Goal: Check status: Check status

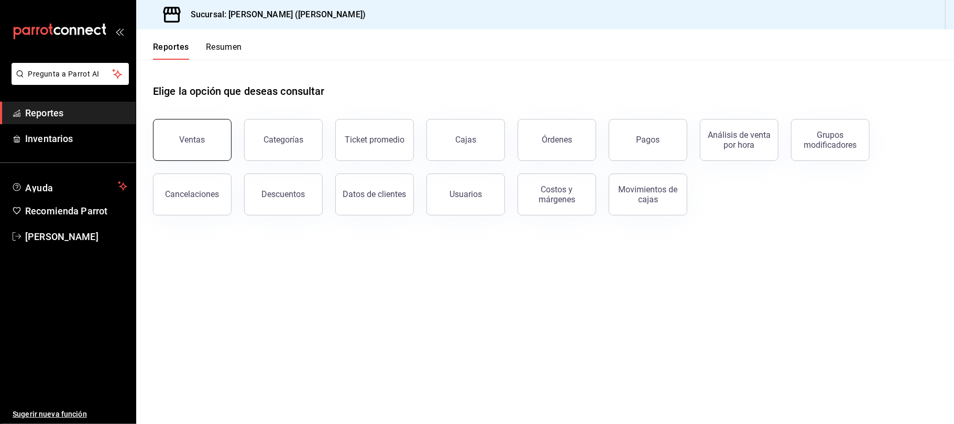
drag, startPoint x: 195, startPoint y: 112, endPoint x: 188, endPoint y: 129, distance: 19.0
click at [195, 117] on div "Ventas" at bounding box center [185, 133] width 91 height 54
click at [192, 133] on button "Ventas" at bounding box center [192, 140] width 79 height 42
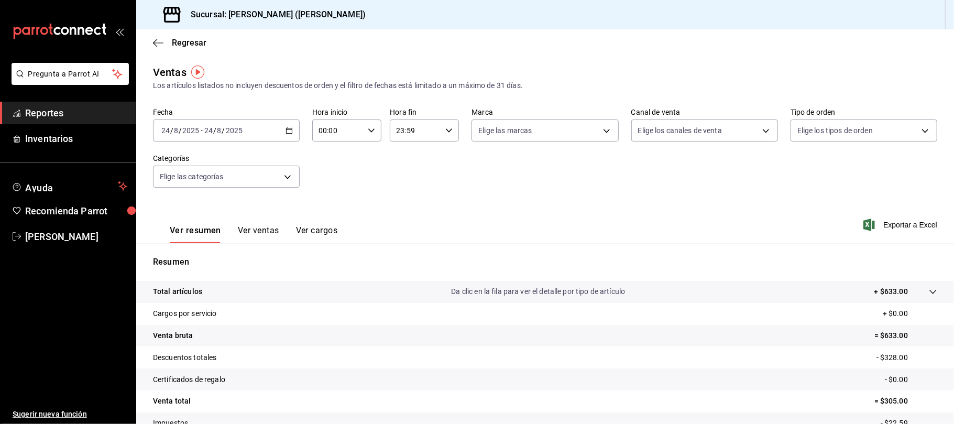
click at [289, 134] on div "[DATE] [DATE] - [DATE] [DATE]" at bounding box center [226, 130] width 147 height 22
click at [288, 130] on icon "button" at bounding box center [289, 130] width 7 height 7
click at [204, 162] on span "Hoy" at bounding box center [202, 162] width 81 height 11
click at [204, 162] on div "Elige las categorías" at bounding box center [226, 174] width 147 height 26
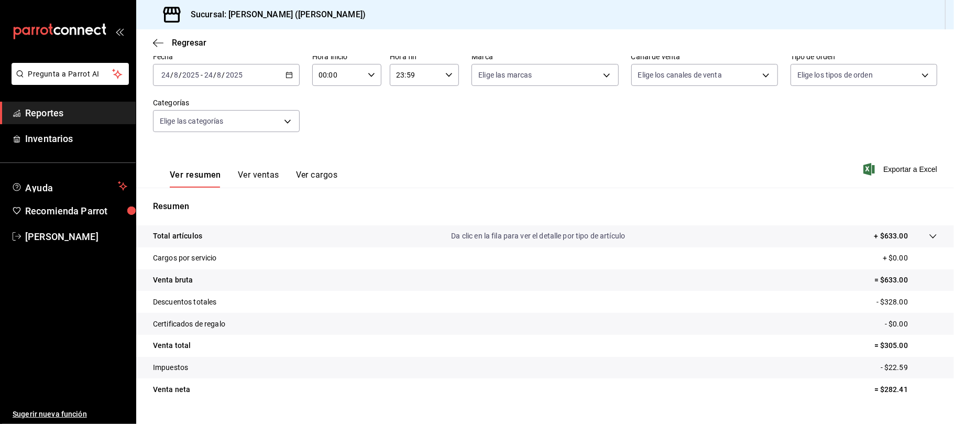
scroll to position [78, 0]
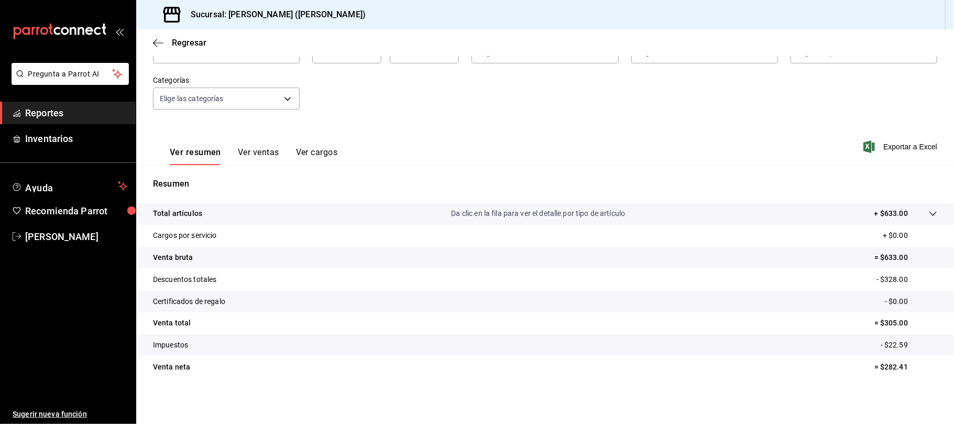
click at [252, 148] on button "Ver ventas" at bounding box center [258, 156] width 41 height 18
